Goal: Task Accomplishment & Management: Manage account settings

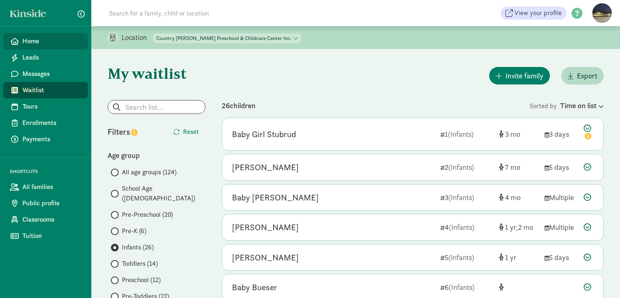
scroll to position [385, 0]
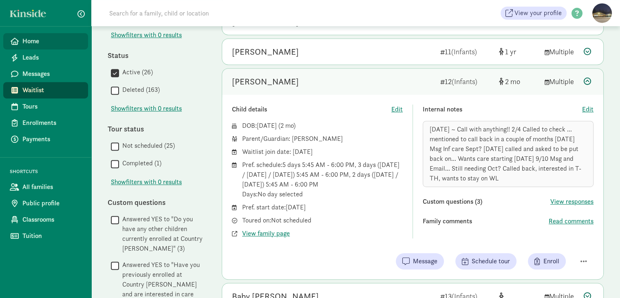
click at [33, 46] on link "Home" at bounding box center [45, 41] width 85 height 16
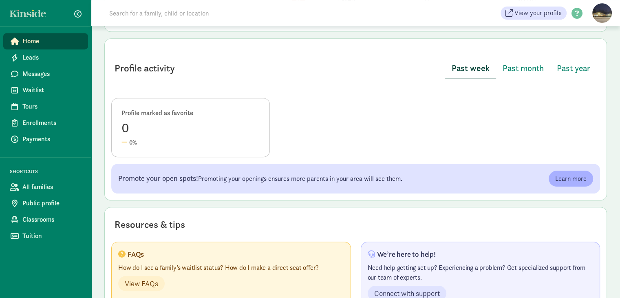
scroll to position [240, 0]
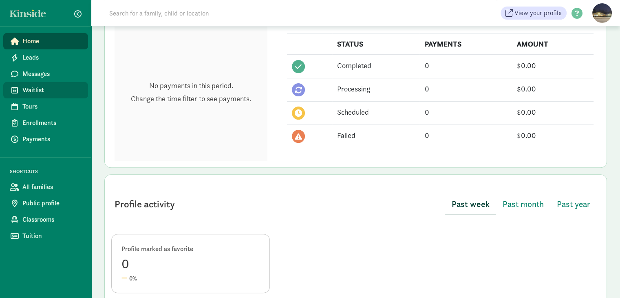
click at [24, 91] on span "Waitlist" at bounding box center [51, 90] width 59 height 10
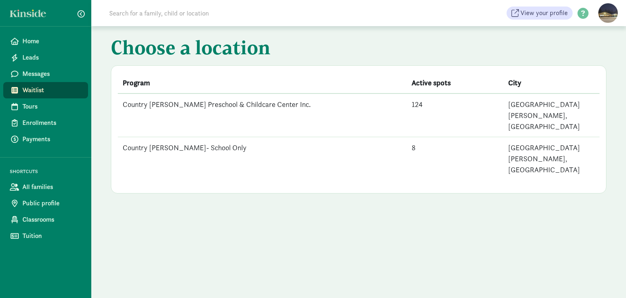
click at [164, 104] on td "Country [PERSON_NAME] Preschool & Childcare Center Inc." at bounding box center [262, 115] width 289 height 44
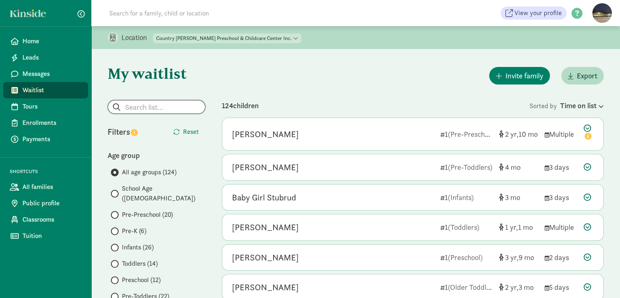
click at [157, 110] on input "search" at bounding box center [156, 106] width 97 height 13
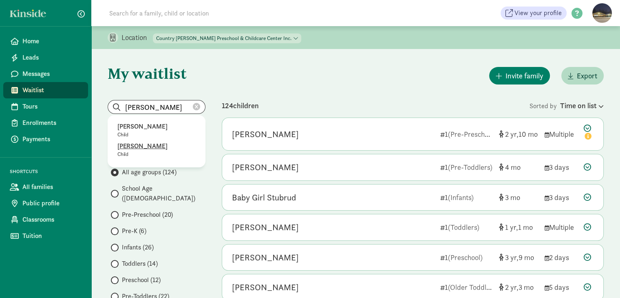
click at [148, 146] on p "Mason Candey" at bounding box center [156, 146] width 78 height 10
type input "Mason Candey"
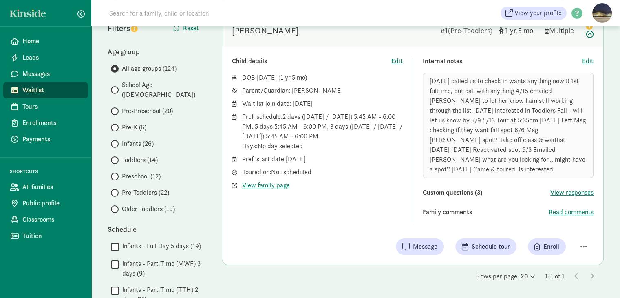
scroll to position [163, 0]
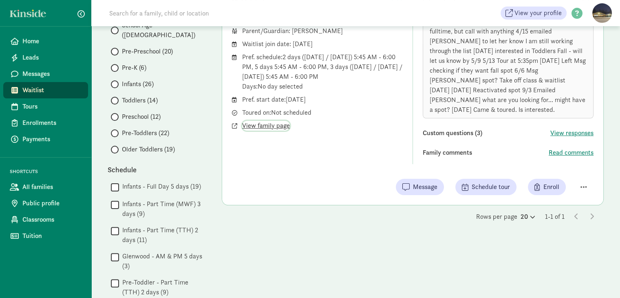
click at [246, 126] on span "View family page" at bounding box center [266, 126] width 48 height 10
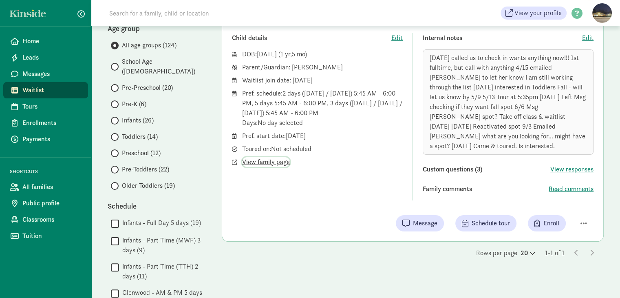
scroll to position [95, 0]
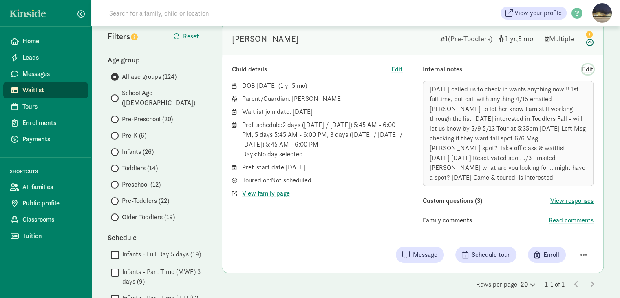
click at [592, 71] on span "Edit" at bounding box center [587, 69] width 11 height 10
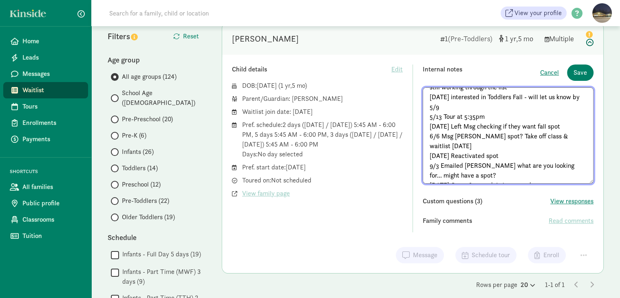
scroll to position [44, 0]
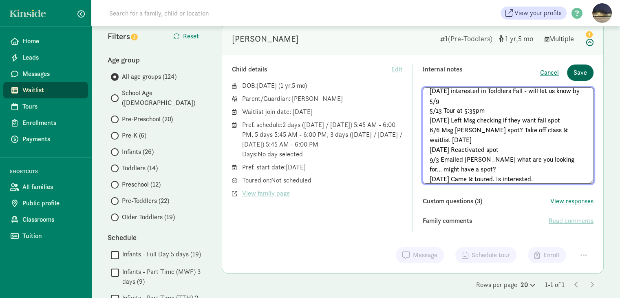
type textarea "3/28/25 called us to check in wants anything now!!! 1st fulltime, but call with…"
click at [581, 77] on span "Save" at bounding box center [580, 73] width 13 height 10
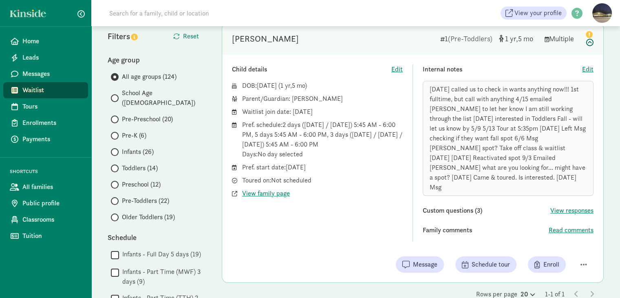
click at [558, 166] on div "3/28/25 called us to check in wants anything now!!! 1st fulltime, but call with…" at bounding box center [508, 138] width 171 height 115
click at [585, 67] on span "Edit" at bounding box center [587, 69] width 11 height 10
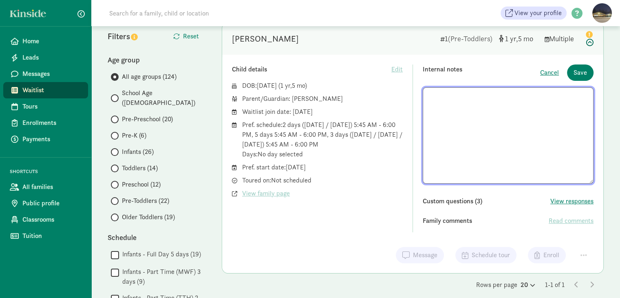
scroll to position [48, 0]
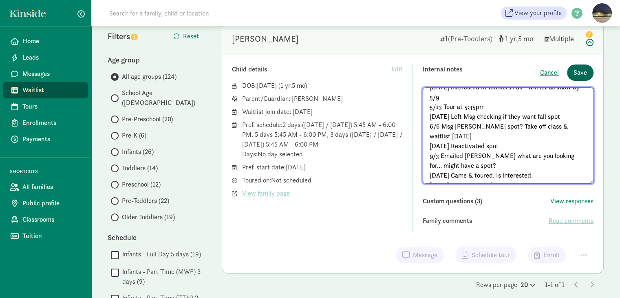
type textarea "3/28/25 called us to check in wants anything now!!! 1st fulltime, but call with…"
click at [579, 68] on span "Save" at bounding box center [580, 73] width 13 height 10
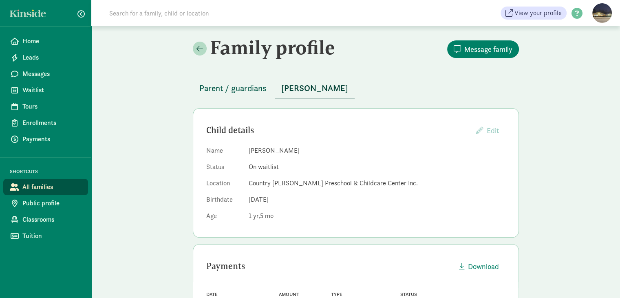
click at [227, 90] on span "Parent / guardians" at bounding box center [232, 88] width 67 height 13
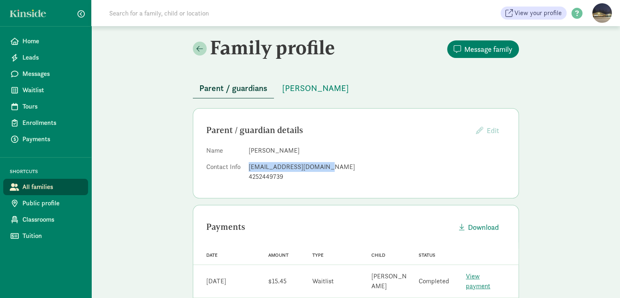
drag, startPoint x: 318, startPoint y: 164, endPoint x: 242, endPoint y: 170, distance: 76.0
click at [242, 170] on dl "Name Jazmin Vandall Contact Info jazminvandall@gmail.com 4252449739" at bounding box center [355, 165] width 299 height 39
copy dl "jazminvandall@gmail.com"
